Goal: Task Accomplishment & Management: Use online tool/utility

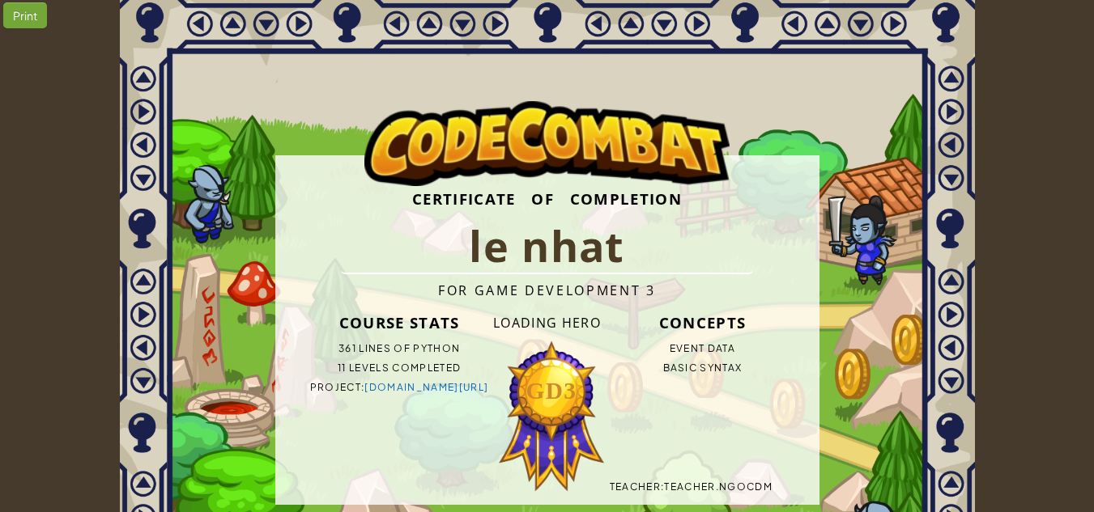
scroll to position [81, 0]
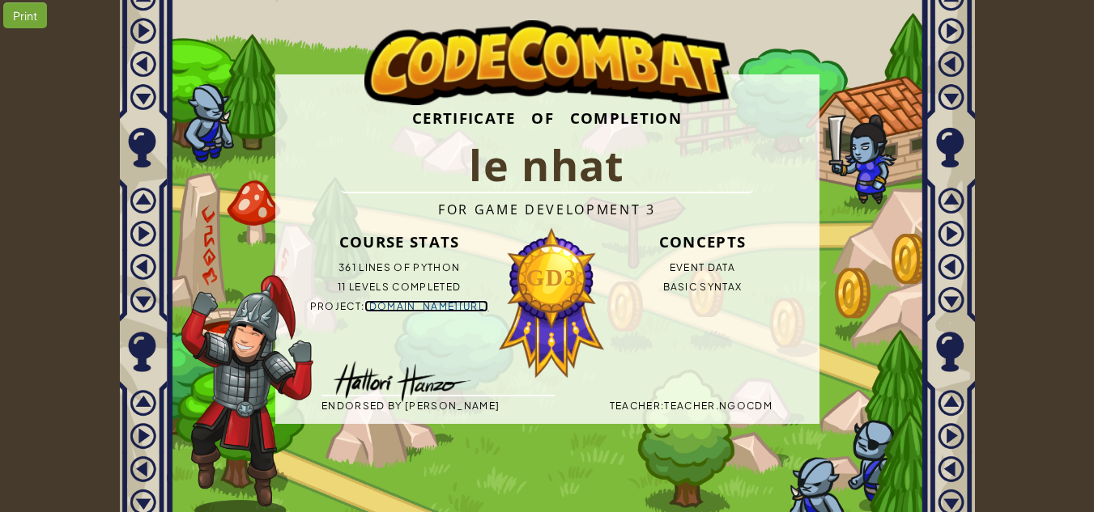
click at [444, 311] on link "bit.ly/3Ikgtye" at bounding box center [426, 306] width 124 height 12
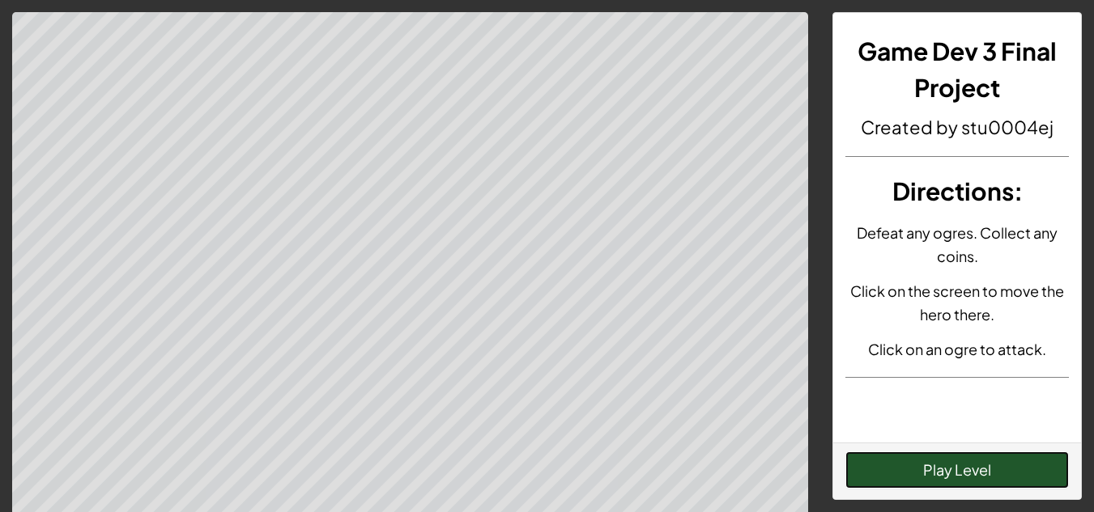
click at [934, 471] on button "Play Level" at bounding box center [956, 470] width 223 height 37
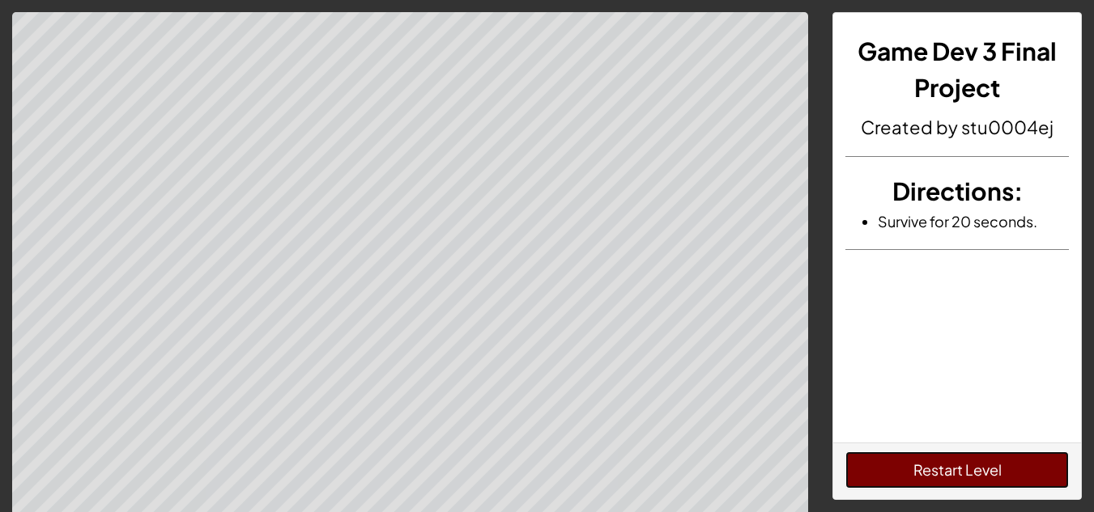
click at [958, 470] on button "Restart Level" at bounding box center [956, 470] width 223 height 37
click at [958, 473] on button "Restart Level" at bounding box center [956, 470] width 223 height 37
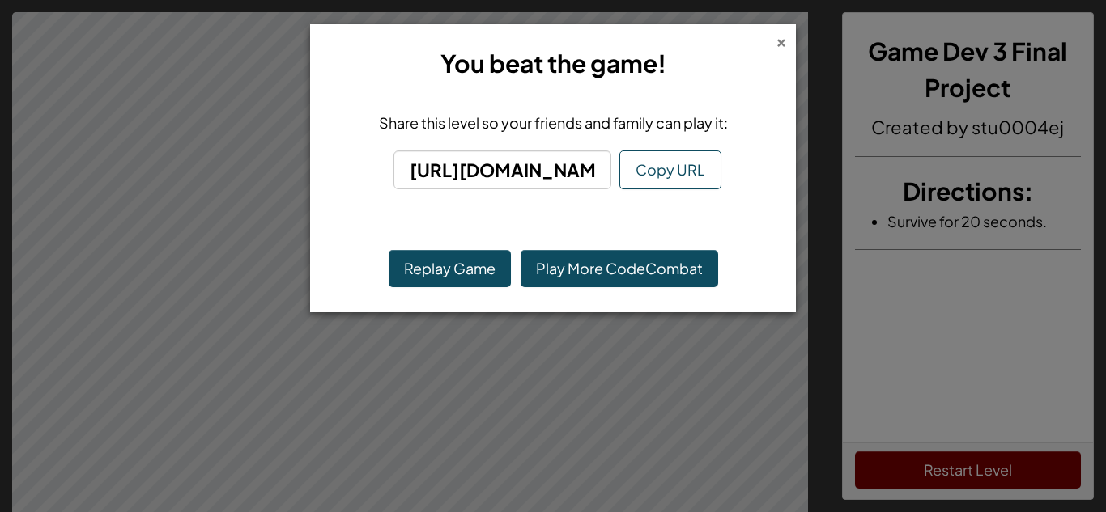
click at [785, 43] on div "×" at bounding box center [781, 40] width 11 height 17
